Goal: Information Seeking & Learning: Learn about a topic

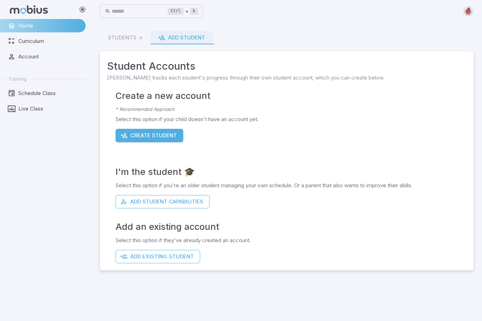
click at [27, 39] on span "Curriculum" at bounding box center [49, 41] width 62 height 8
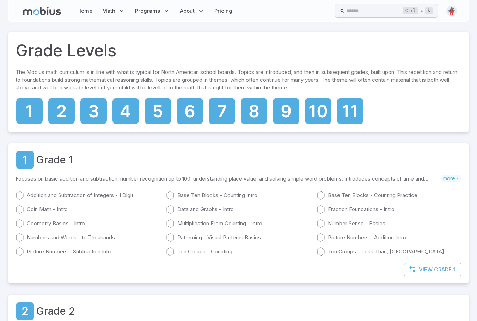
click at [253, 112] on icon at bounding box center [254, 111] width 26 height 26
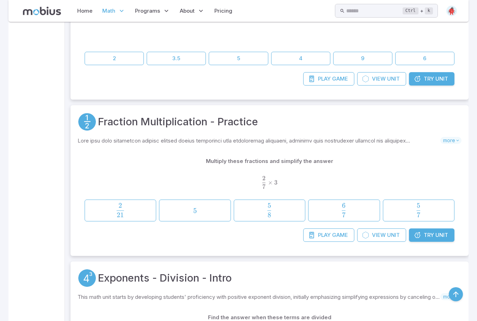
scroll to position [1233, 0]
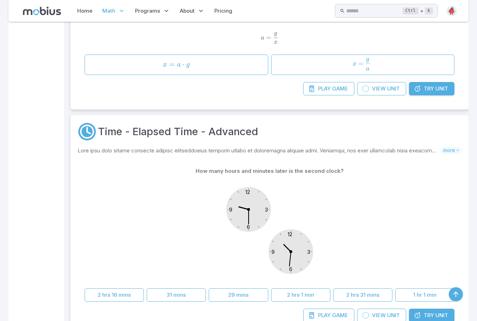
click at [434, 83] on link "Try Unit" at bounding box center [431, 88] width 45 height 13
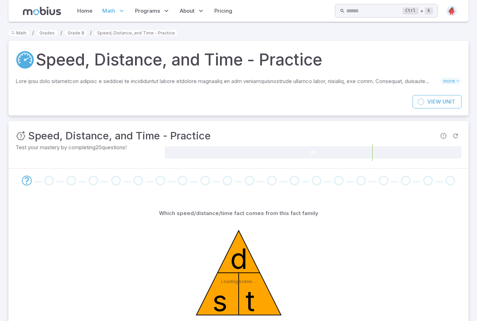
scroll to position [91, 0]
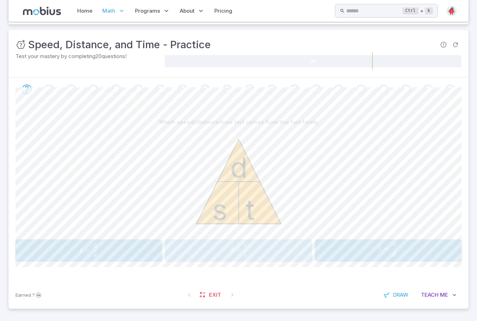
click at [233, 251] on span "d" at bounding box center [231, 250] width 4 height 8
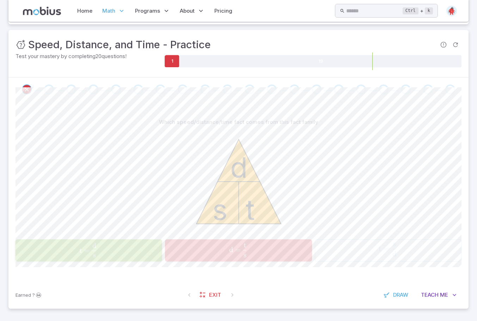
click at [142, 259] on button "t = d s \text{t} = \frac{\text{d}}{\text{s}} t = s d ​" at bounding box center [89, 251] width 147 height 22
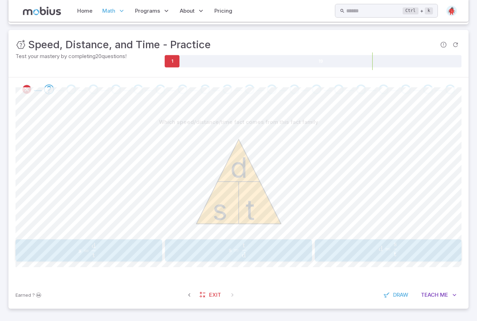
click at [388, 248] on span "=" at bounding box center [388, 249] width 6 height 9
click at [232, 250] on span "d" at bounding box center [231, 250] width 4 height 8
click at [246, 249] on span "t = s d ​" at bounding box center [237, 250] width 134 height 14
click at [275, 255] on span "s = d t ​" at bounding box center [237, 250] width 137 height 14
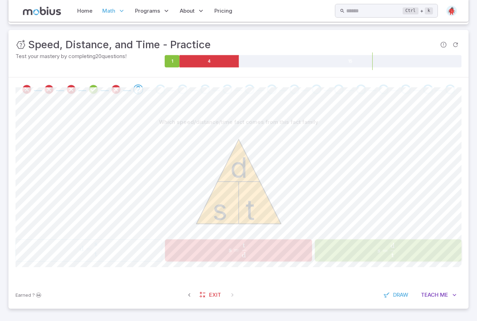
drag, startPoint x: 465, startPoint y: 292, endPoint x: 457, endPoint y: 292, distance: 8.5
click at [460, 291] on div "Earned ? Exit Draw Teach Me" at bounding box center [238, 295] width 460 height 27
click at [448, 294] on span "Me" at bounding box center [444, 295] width 8 height 8
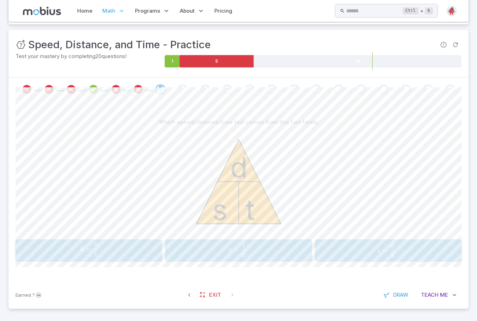
click at [430, 295] on span "Teach" at bounding box center [430, 295] width 18 height 8
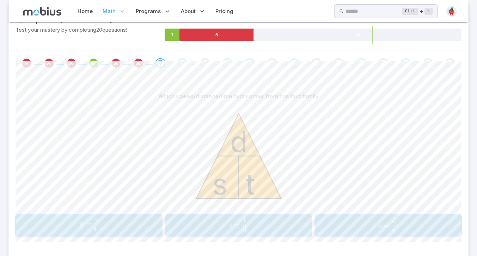
scroll to position [154, 0]
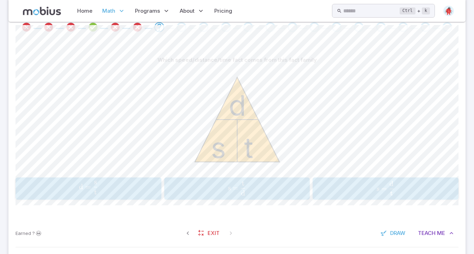
click at [229, 189] on span "s" at bounding box center [229, 188] width 3 height 8
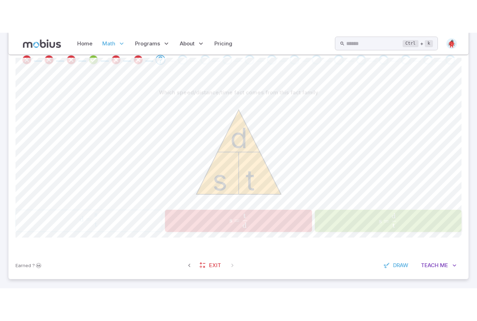
scroll to position [91, 0]
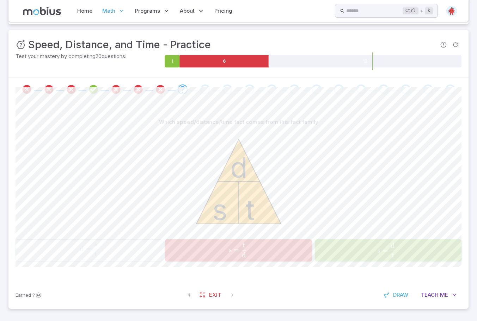
click at [249, 253] on span "s = d t ​" at bounding box center [238, 250] width 138 height 14
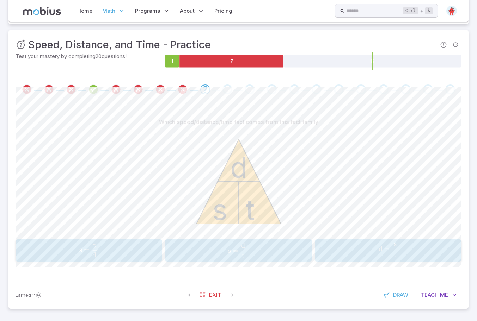
click at [121, 254] on span "s = d t ​" at bounding box center [88, 250] width 138 height 14
click at [220, 248] on span "d = s t ​" at bounding box center [238, 250] width 138 height 14
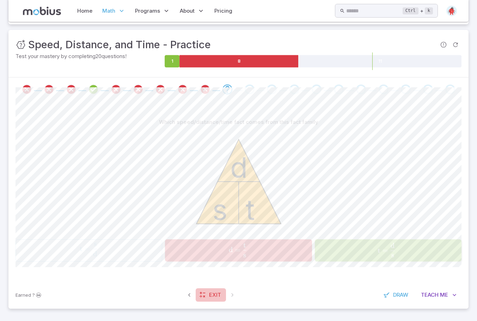
click at [212, 296] on span "Exit" at bounding box center [215, 295] width 12 height 8
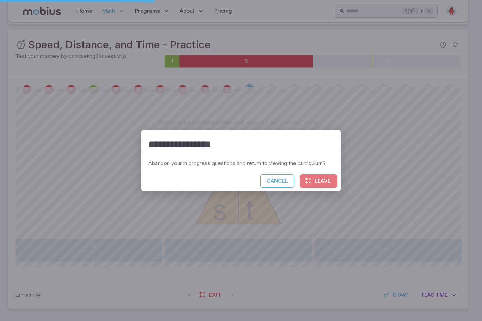
click at [321, 181] on button "Leave" at bounding box center [318, 180] width 37 height 13
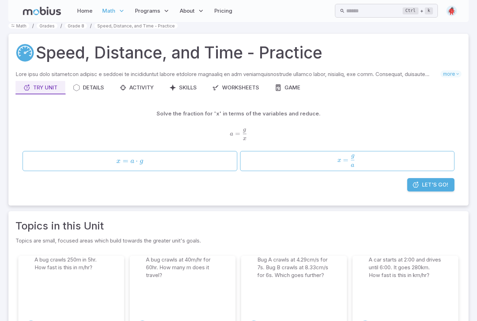
scroll to position [0, 0]
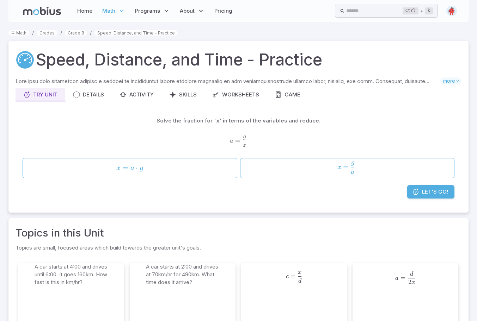
click at [337, 166] on span "x = a g ​" at bounding box center [346, 168] width 177 height 12
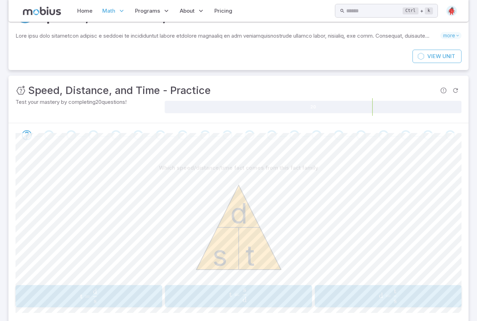
scroll to position [91, 0]
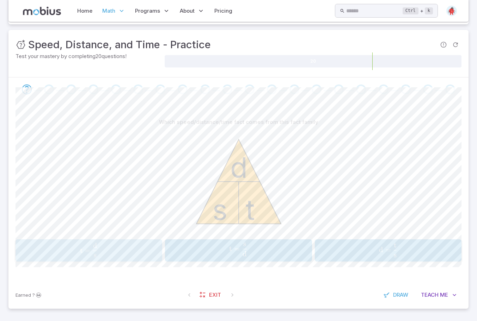
click at [128, 241] on button "t = d s \text{t} = \frac{\text{d}}{\text{s}} t = s d ​" at bounding box center [89, 251] width 147 height 22
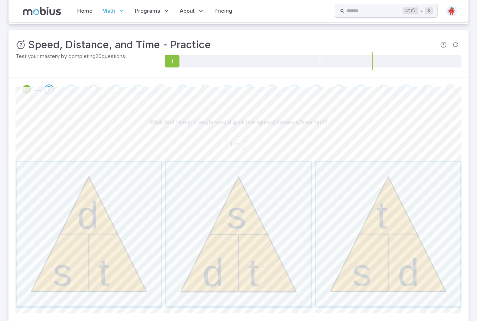
scroll to position [127, 0]
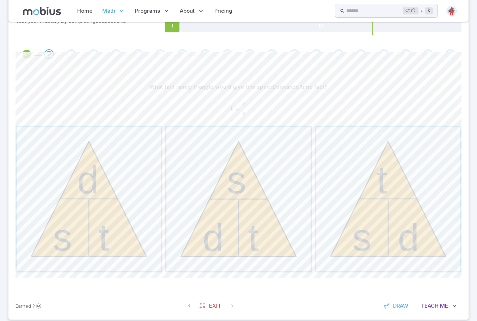
click at [240, 200] on span "button" at bounding box center [238, 199] width 144 height 144
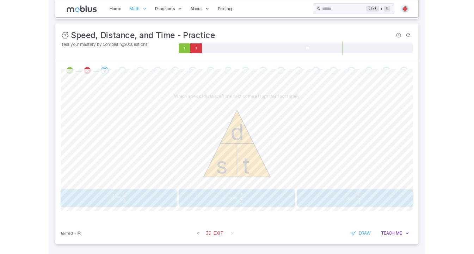
scroll to position [91, 0]
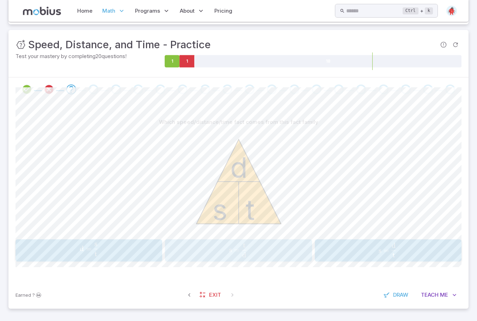
click at [237, 257] on span "s = d t ​" at bounding box center [237, 250] width 137 height 14
drag, startPoint x: 383, startPoint y: 227, endPoint x: 383, endPoint y: 233, distance: 6.4
click at [383, 228] on div "s t d" at bounding box center [239, 183] width 446 height 108
click at [380, 240] on button "d = t s \text{d} = \frac{\text{t}}{\text{s}} d = s t ​" at bounding box center [388, 251] width 147 height 22
